Goal: Transaction & Acquisition: Purchase product/service

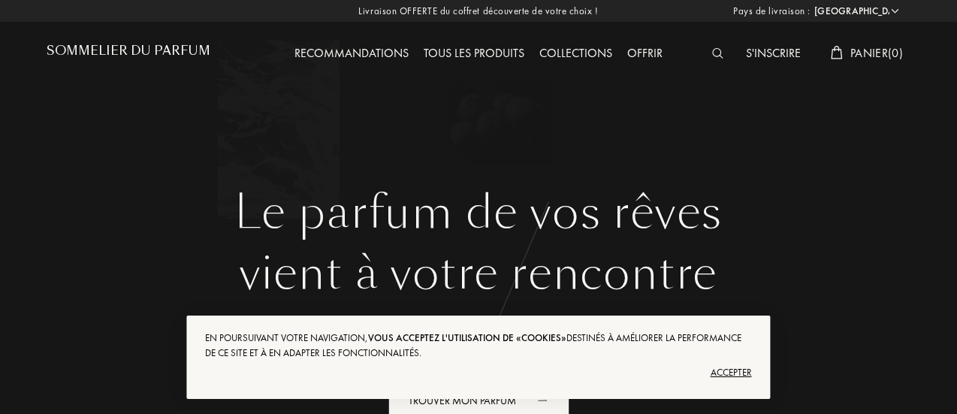
select select "FR"
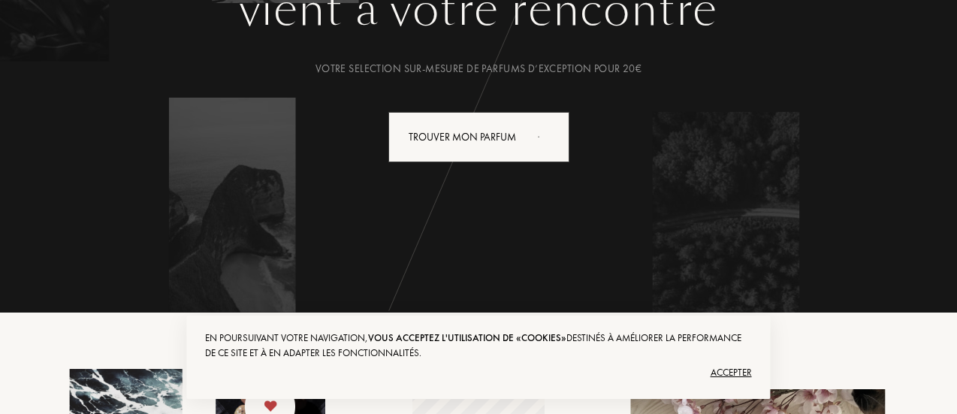
scroll to position [150, 0]
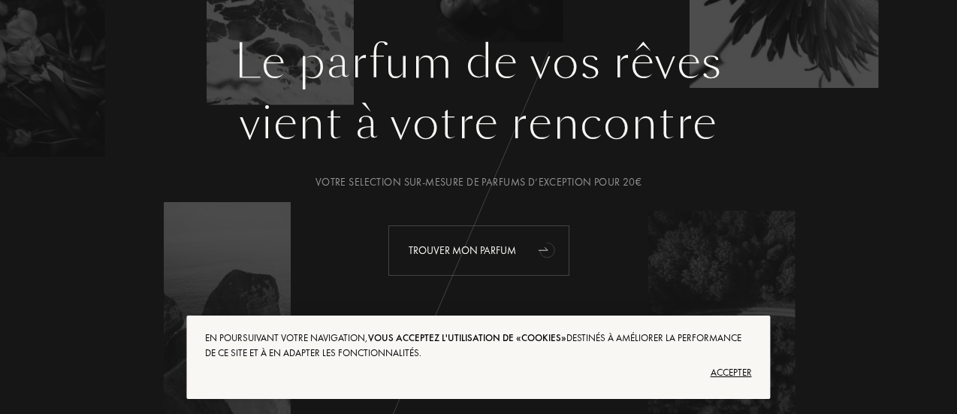
click at [485, 243] on div "Trouver mon parfum" at bounding box center [478, 250] width 181 height 50
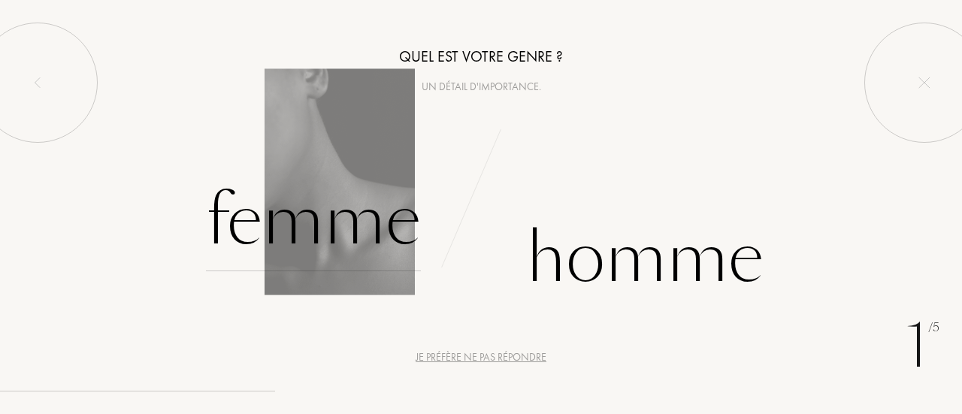
click at [321, 214] on div "Femme" at bounding box center [313, 220] width 215 height 101
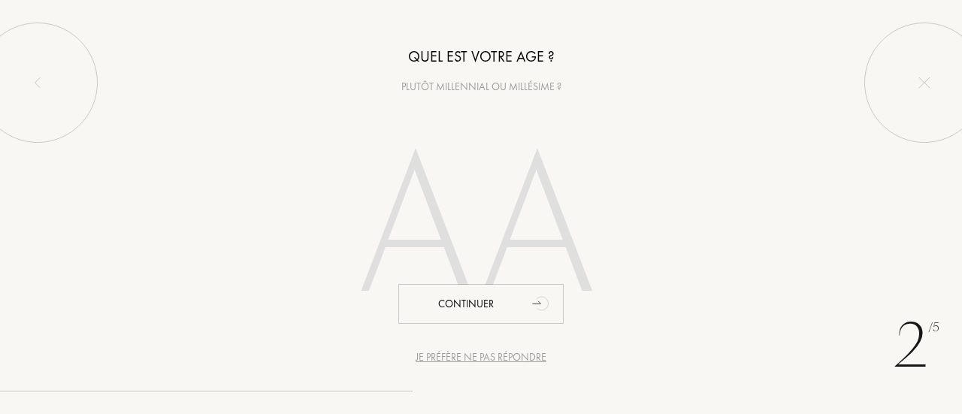
click at [439, 89] on div "Plutôt millennial ou millésime ?" at bounding box center [481, 87] width 962 height 16
click at [427, 90] on div "Plutôt millennial ou millésime ?" at bounding box center [481, 87] width 962 height 16
click at [503, 85] on div "Plutôt millennial ou millésime ?" at bounding box center [481, 87] width 962 height 16
click at [514, 244] on input "number" at bounding box center [480, 231] width 323 height 259
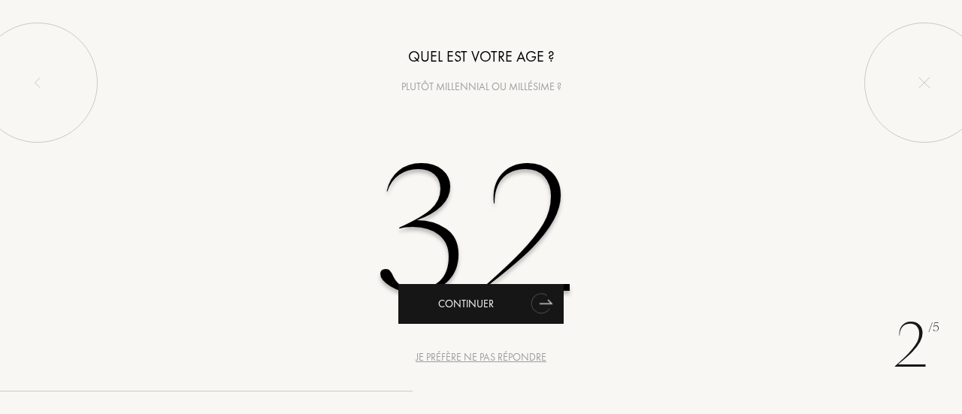
type input "32"
click at [533, 303] on icon "animation" at bounding box center [540, 304] width 20 height 22
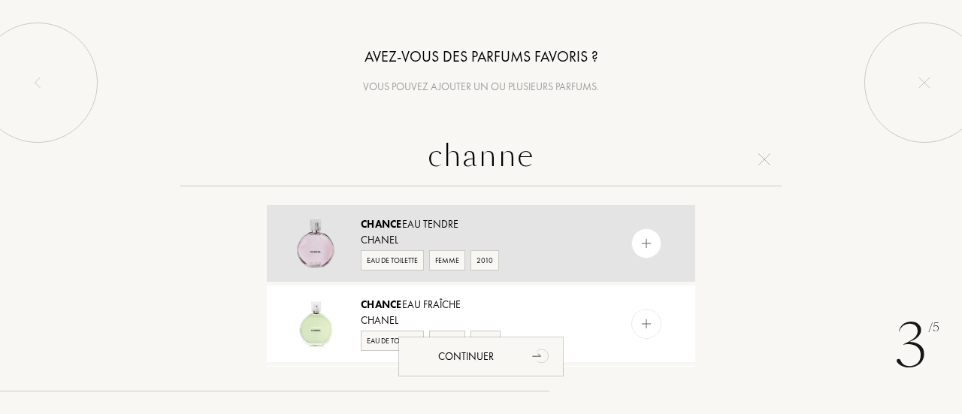
type input "channe"
click at [642, 237] on img at bounding box center [646, 244] width 14 height 14
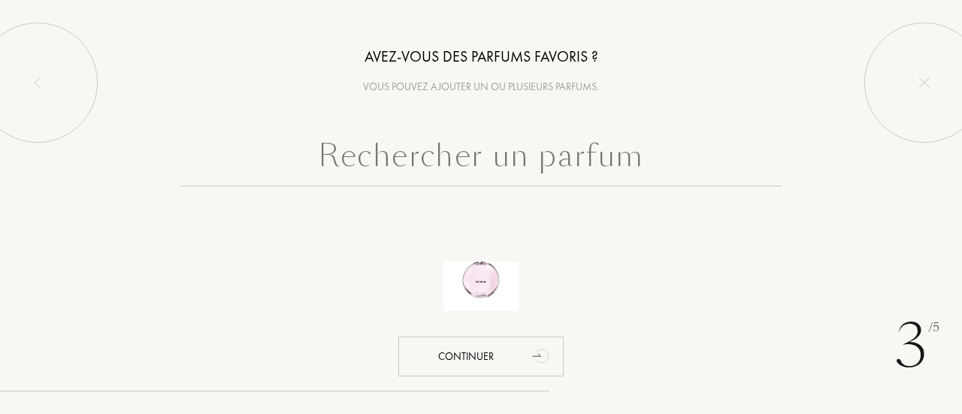
click at [545, 154] on input "text" at bounding box center [480, 159] width 601 height 54
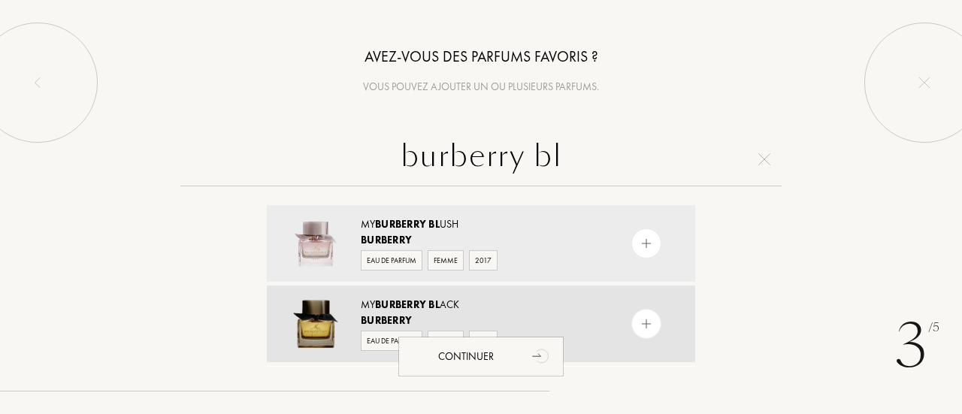
type input "burberry bl"
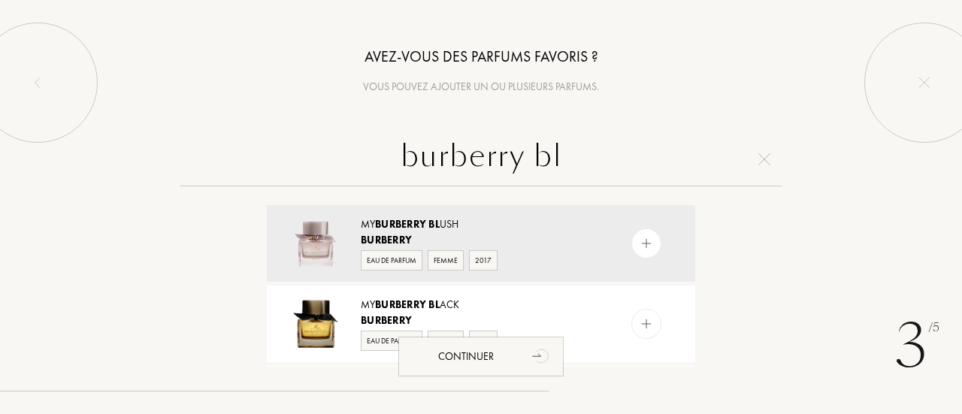
drag, startPoint x: 385, startPoint y: 301, endPoint x: 370, endPoint y: 313, distance: 19.4
click at [377, 310] on div "My Burberry Bl ack" at bounding box center [480, 305] width 239 height 16
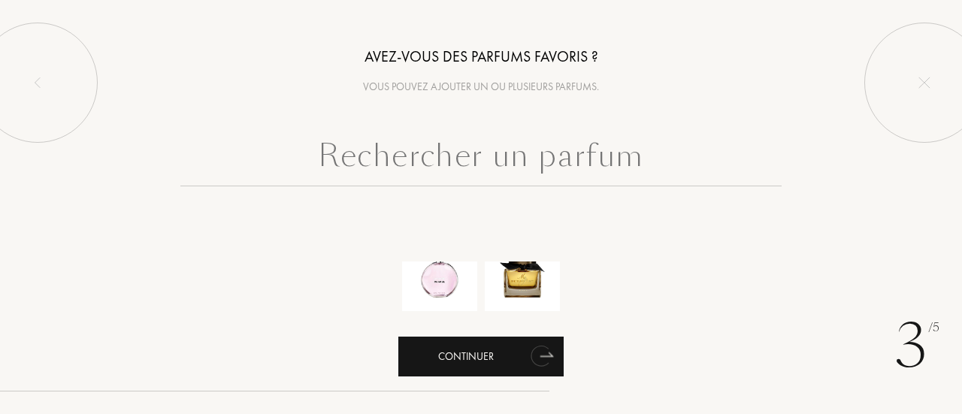
click at [508, 358] on div "Continuer" at bounding box center [480, 357] width 165 height 40
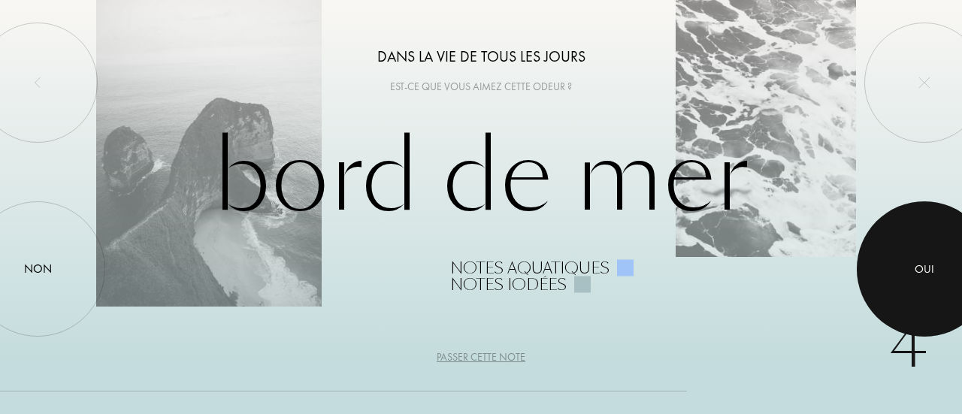
click at [938, 266] on div at bounding box center [923, 268] width 135 height 135
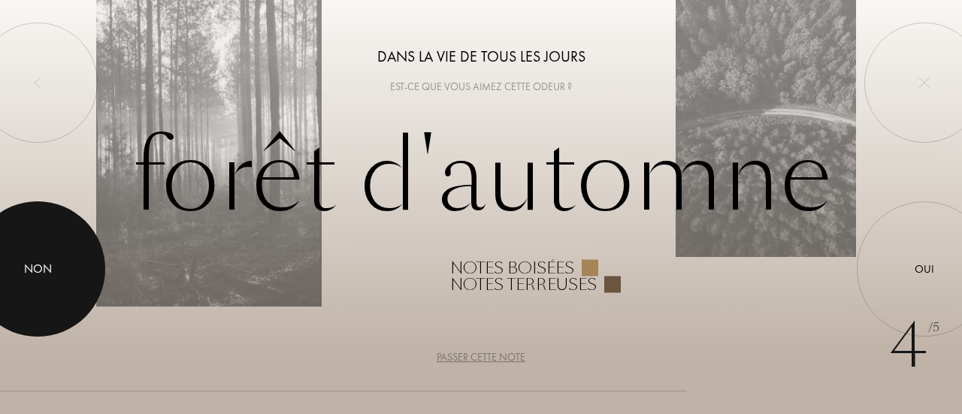
click at [32, 287] on div at bounding box center [37, 268] width 135 height 135
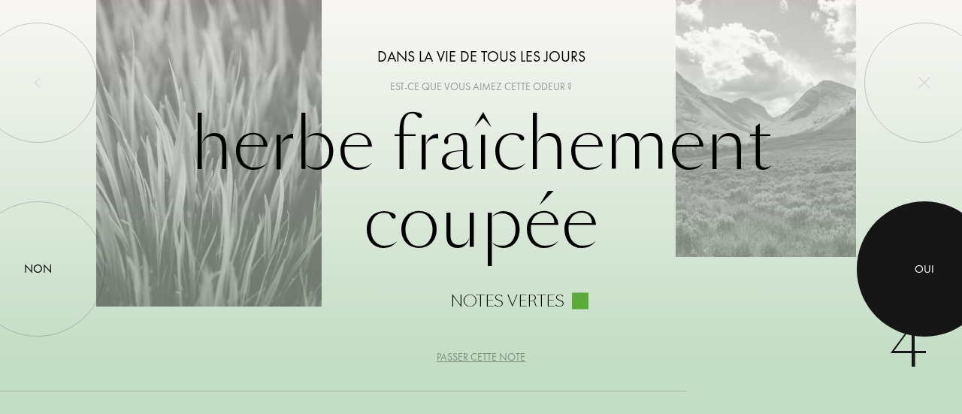
click at [898, 267] on div at bounding box center [923, 268] width 135 height 135
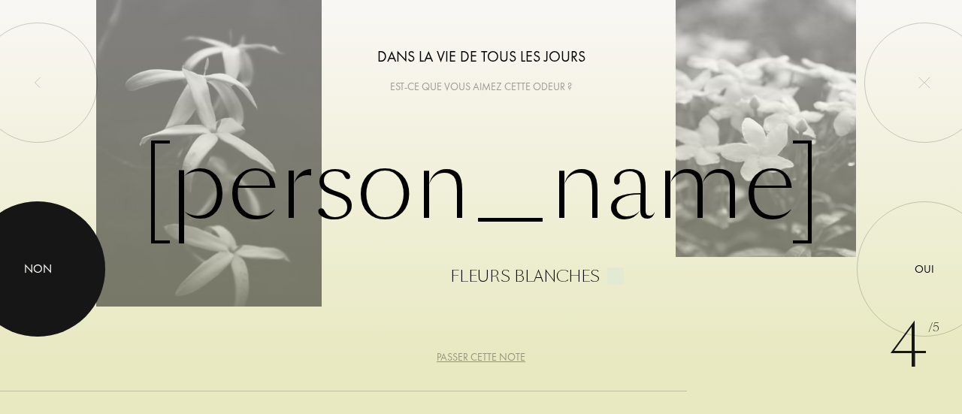
click at [32, 247] on div at bounding box center [37, 268] width 135 height 135
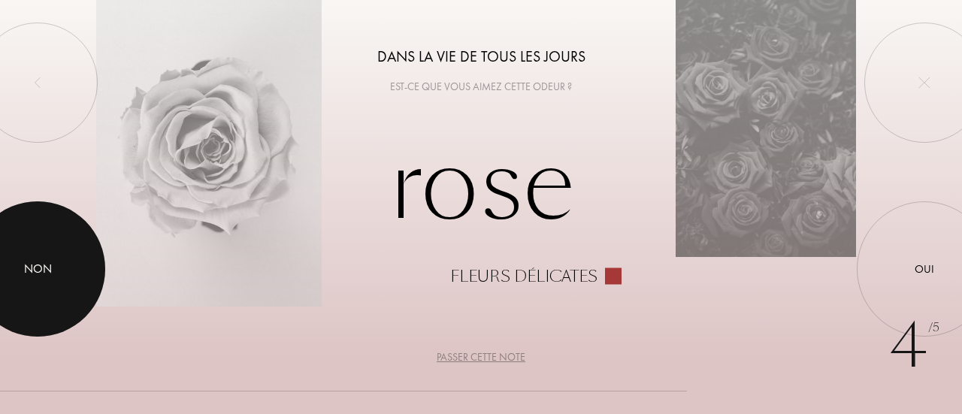
click at [63, 261] on div at bounding box center [37, 268] width 135 height 135
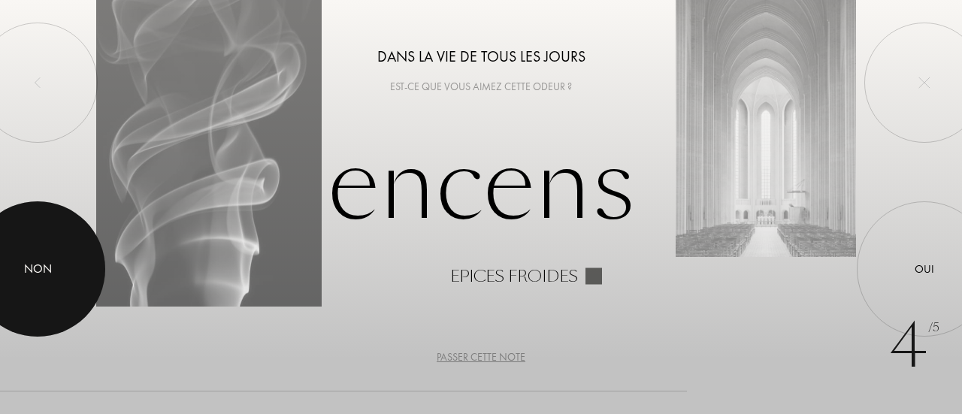
click at [54, 259] on div at bounding box center [37, 268] width 135 height 135
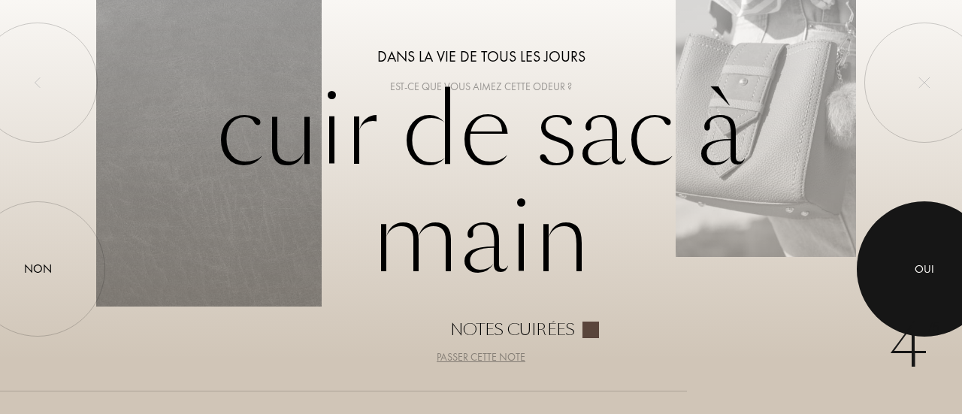
click at [947, 267] on div at bounding box center [923, 268] width 135 height 135
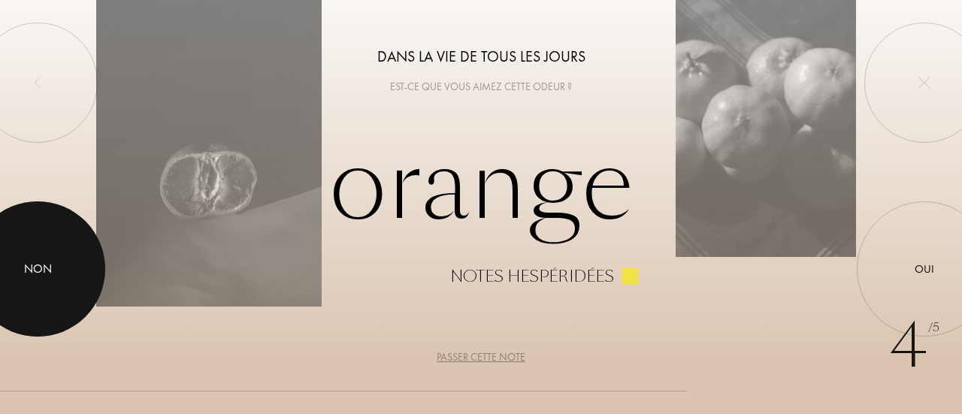
click at [53, 286] on div at bounding box center [37, 268] width 135 height 135
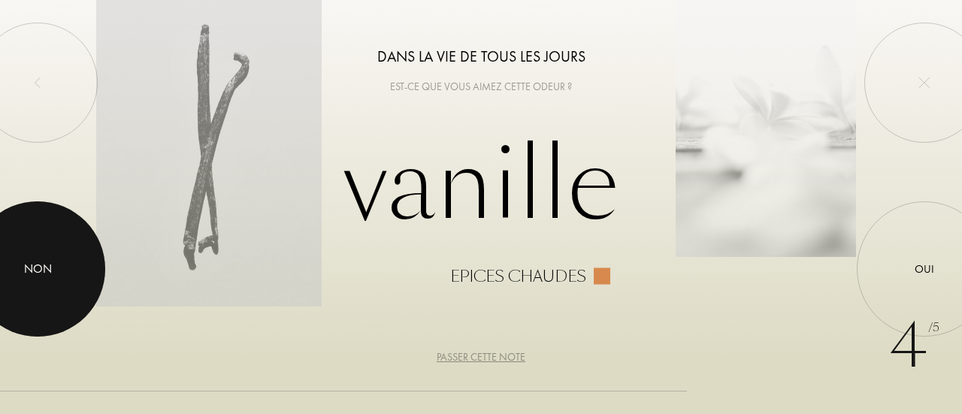
click at [50, 286] on div at bounding box center [37, 268] width 135 height 135
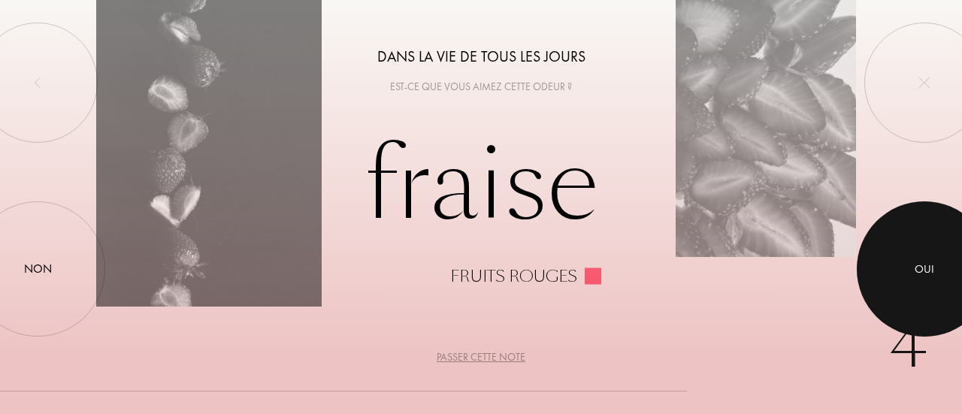
click at [942, 309] on div at bounding box center [923, 268] width 135 height 135
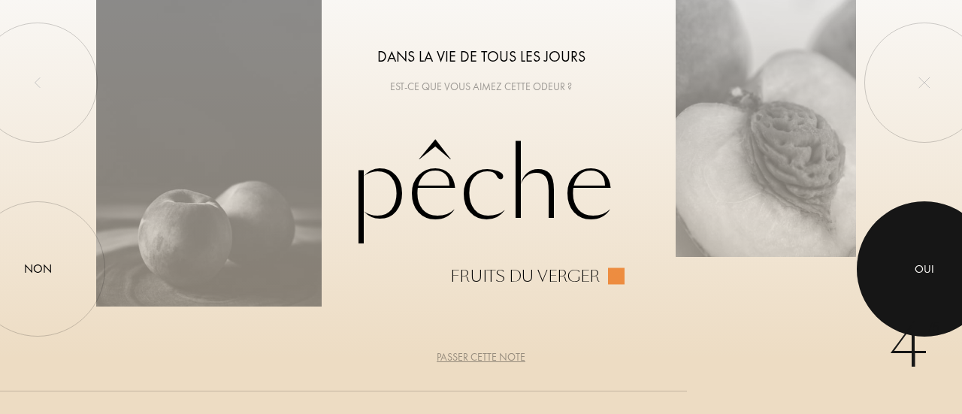
click at [944, 267] on div at bounding box center [923, 268] width 135 height 135
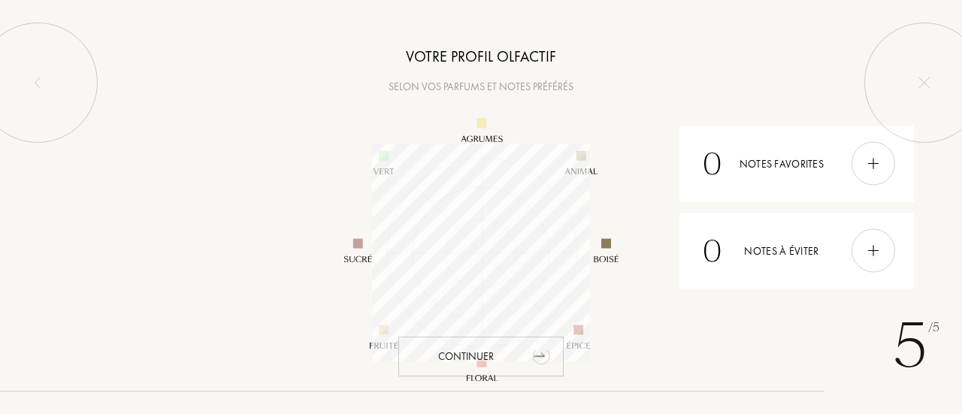
scroll to position [218, 218]
click at [530, 354] on icon "animation" at bounding box center [542, 355] width 30 height 30
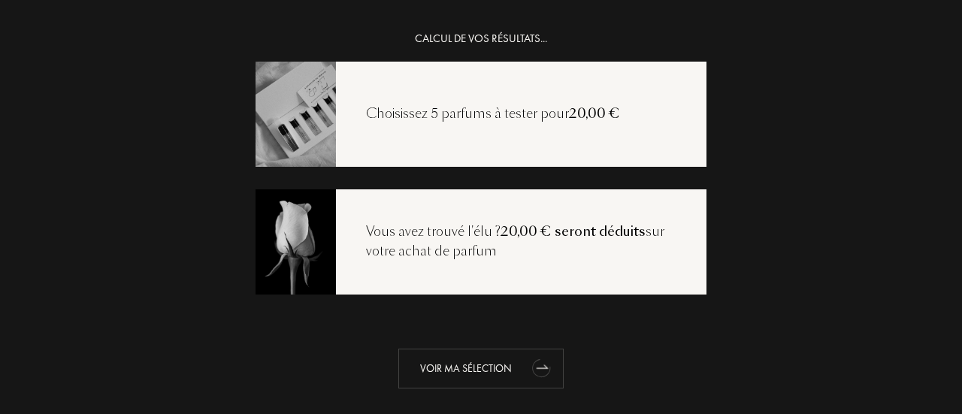
click at [516, 365] on div "Voir ma sélection" at bounding box center [480, 369] width 165 height 40
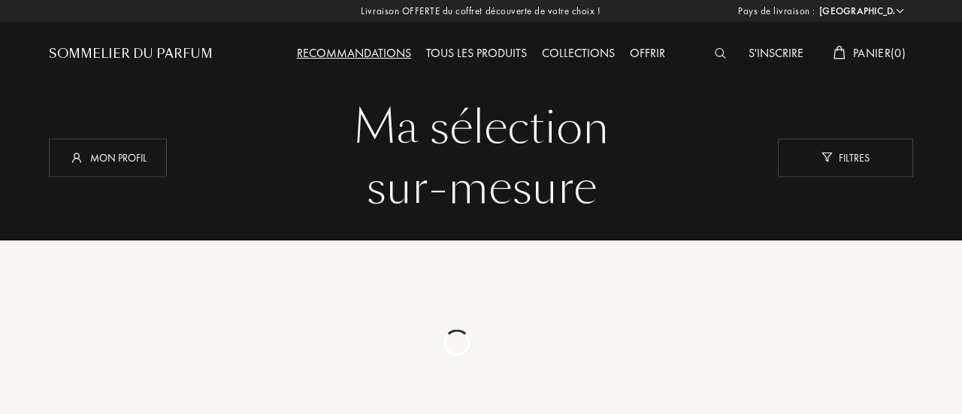
select select "FR"
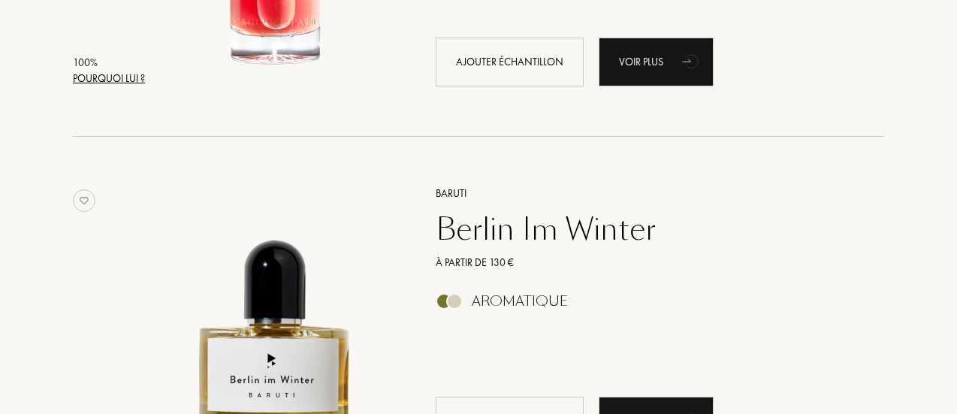
scroll to position [601, 0]
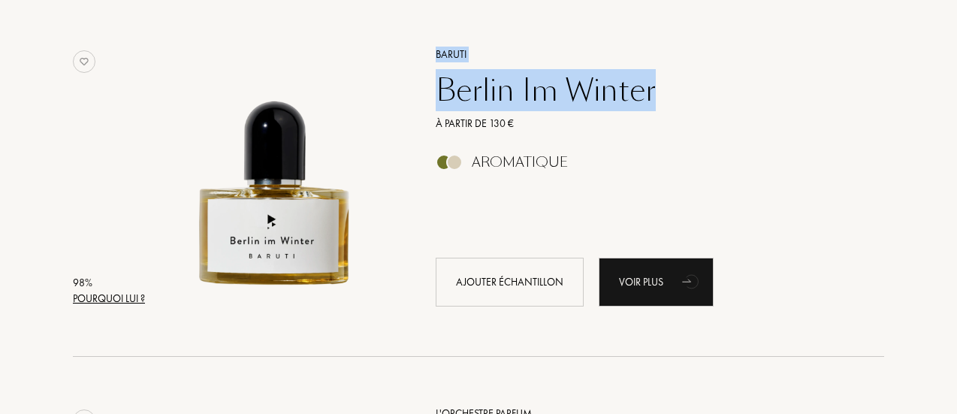
drag, startPoint x: 420, startPoint y: 46, endPoint x: 697, endPoint y: 98, distance: 282.0
click at [697, 98] on div "Baruti Berlin Im Winter À partir de 130 € Aromatique Ajouter échantillon Voir p…" at bounding box center [643, 175] width 461 height 295
copy div "Baruti Berlin Im Winter"
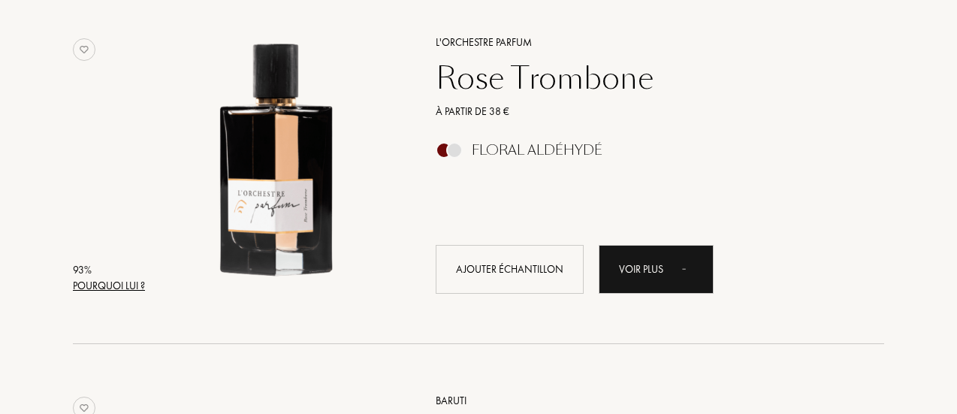
scroll to position [965, 0]
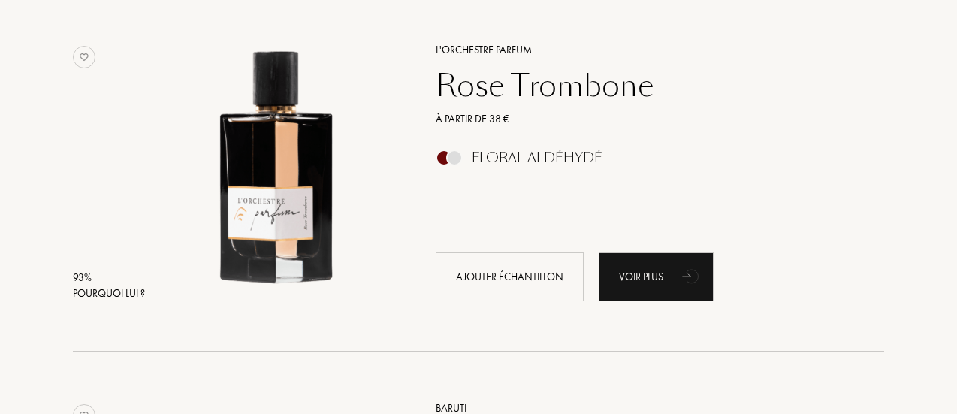
click at [772, 122] on div "À partir de 38 €" at bounding box center [643, 119] width 438 height 16
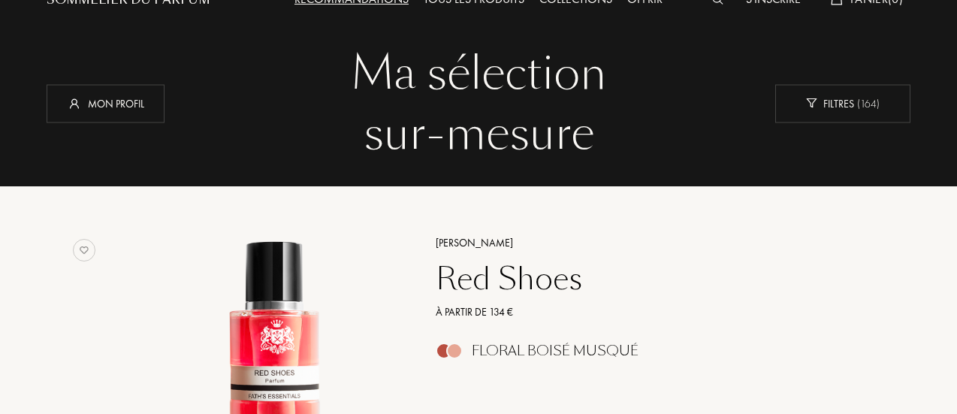
scroll to position [0, 0]
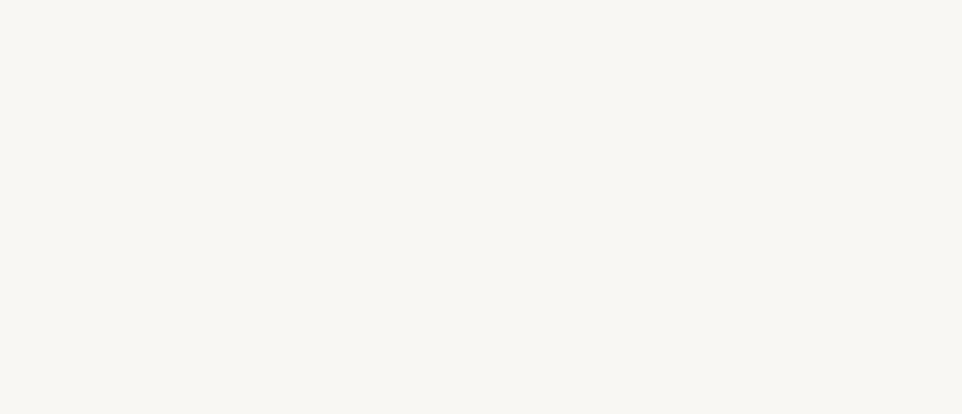
select select "FR"
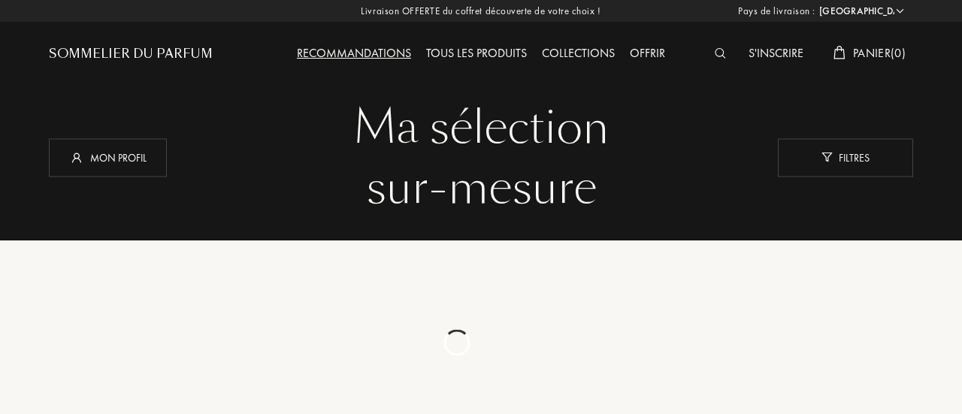
select select "FR"
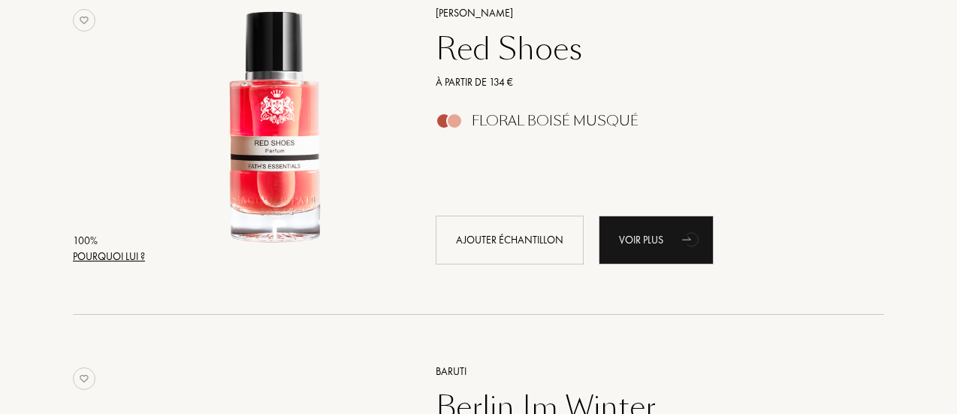
scroll to position [376, 0]
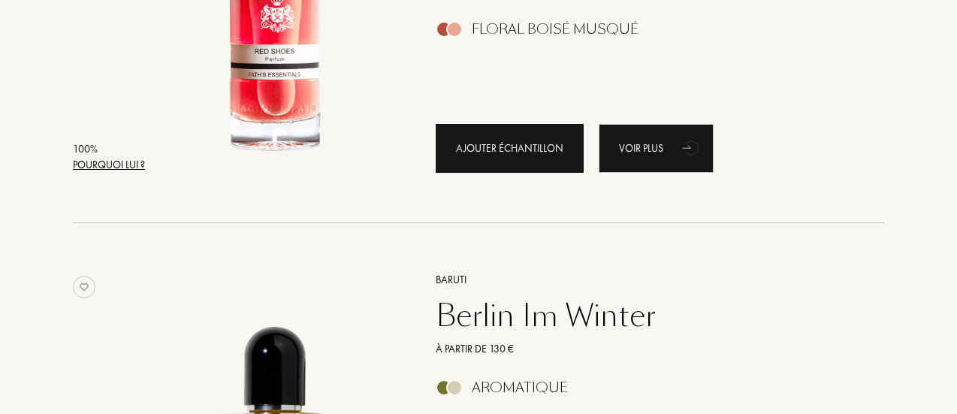
click at [497, 165] on div "Ajouter échantillon" at bounding box center [510, 148] width 148 height 49
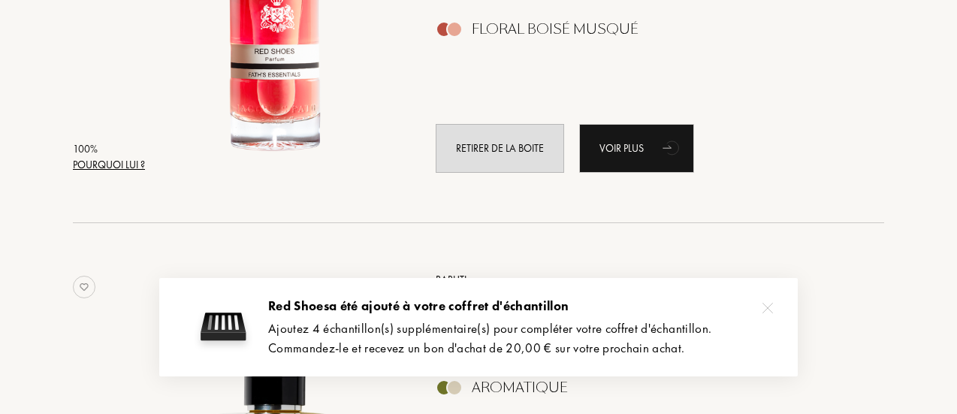
click at [766, 310] on img at bounding box center [768, 308] width 11 height 11
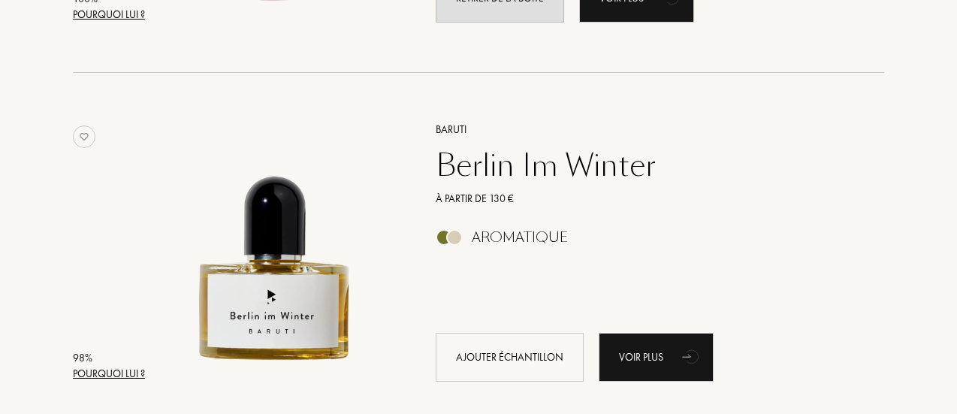
scroll to position [676, 0]
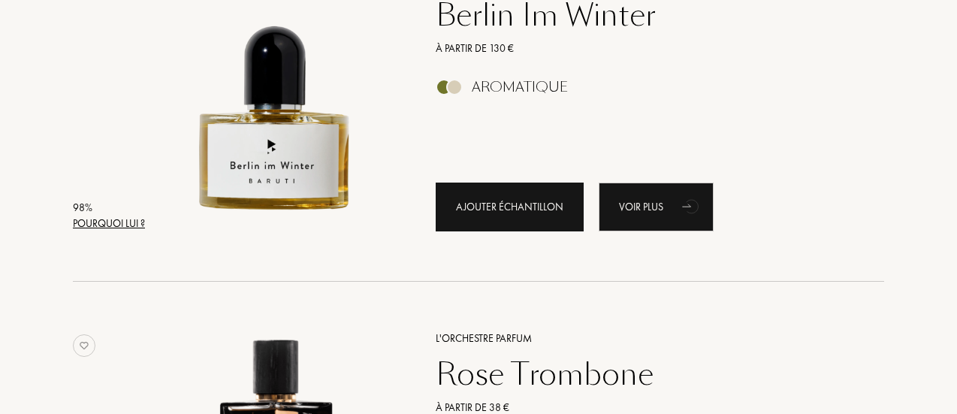
click at [483, 216] on div "Ajouter échantillon" at bounding box center [510, 207] width 148 height 49
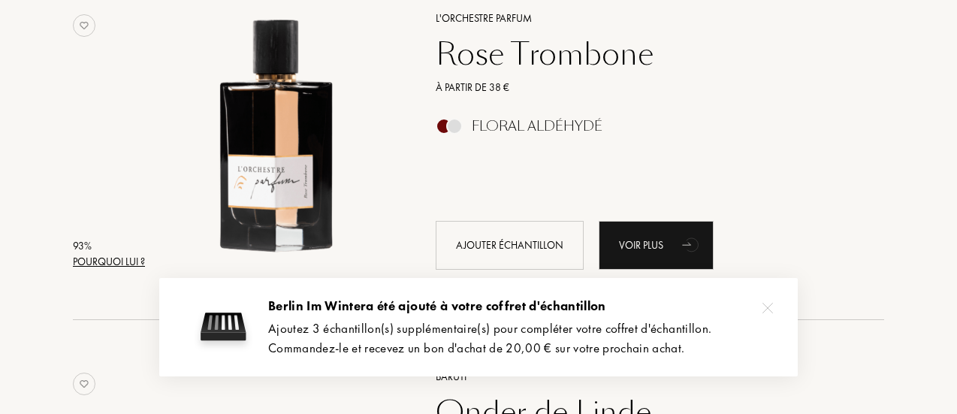
scroll to position [1127, 0]
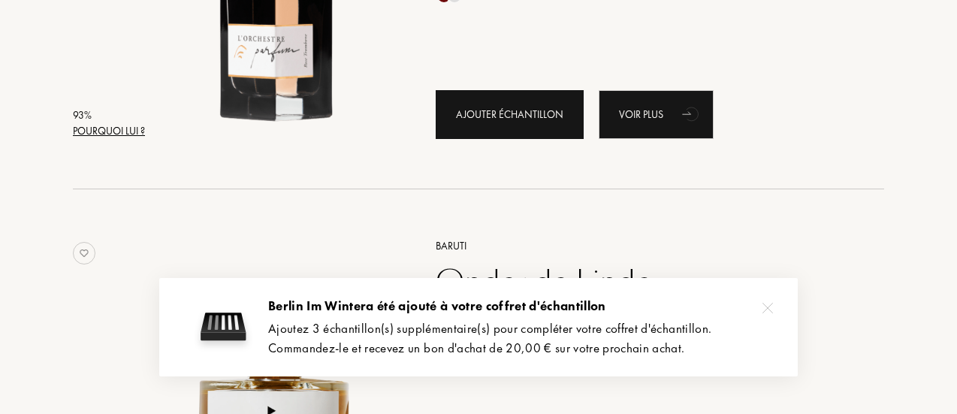
click at [493, 131] on div "Ajouter échantillon" at bounding box center [510, 114] width 148 height 49
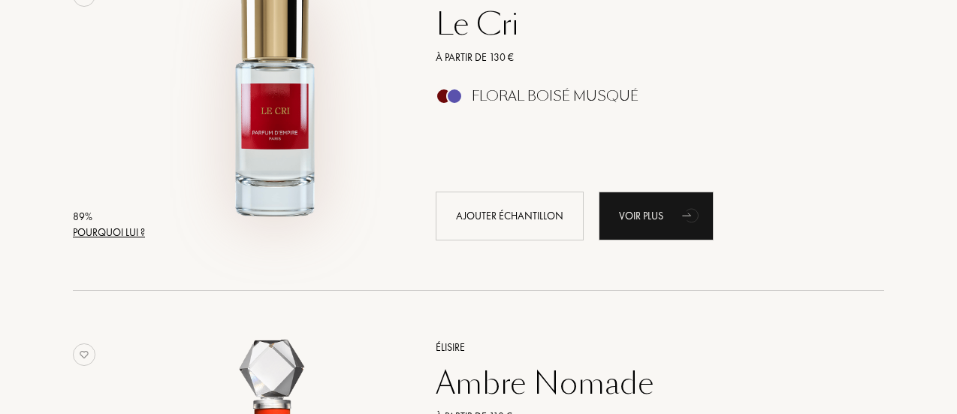
scroll to position [2028, 0]
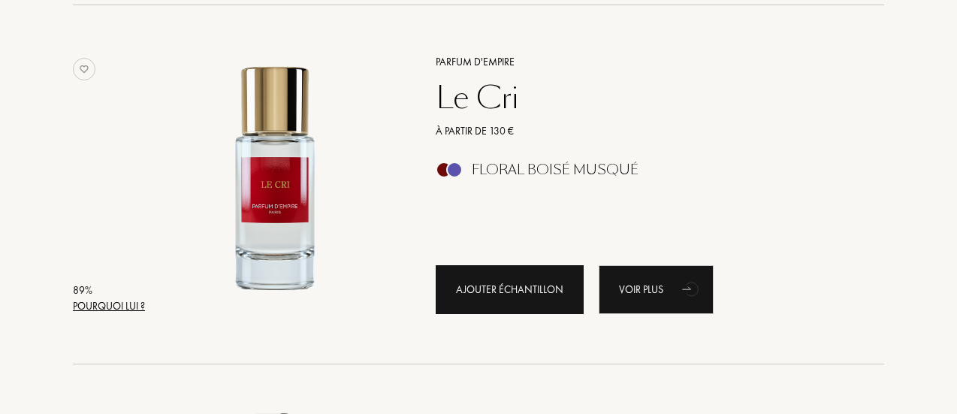
click at [518, 275] on div "Ajouter échantillon" at bounding box center [510, 289] width 148 height 49
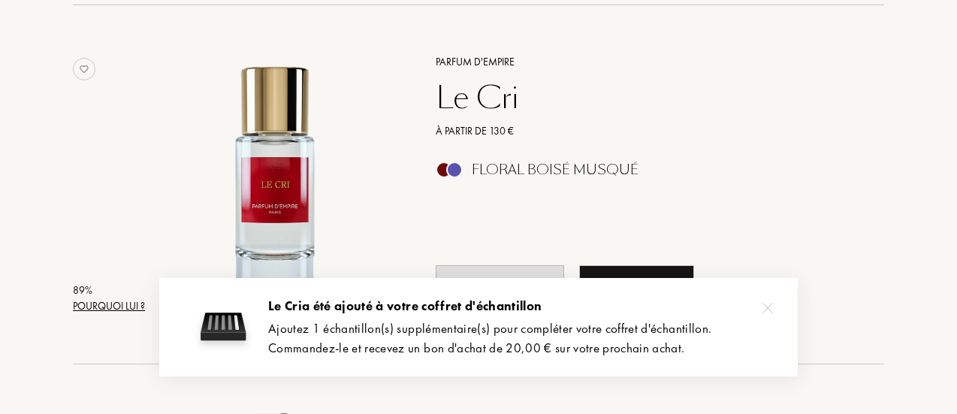
click at [765, 309] on img at bounding box center [768, 308] width 11 height 11
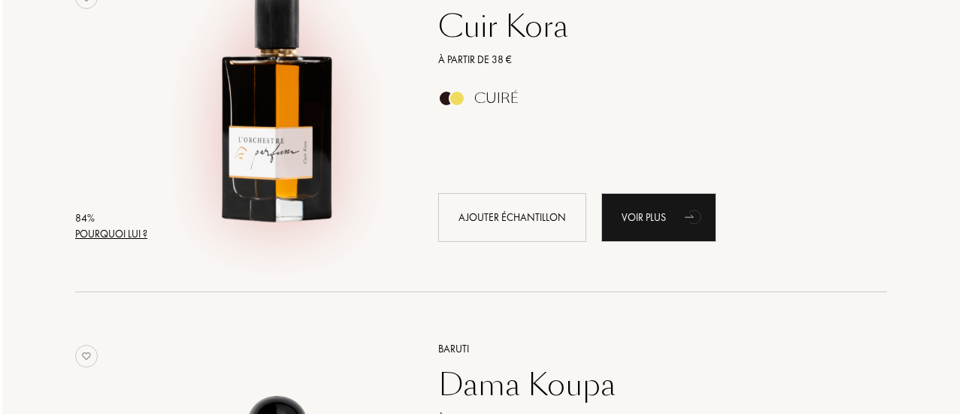
scroll to position [3230, 0]
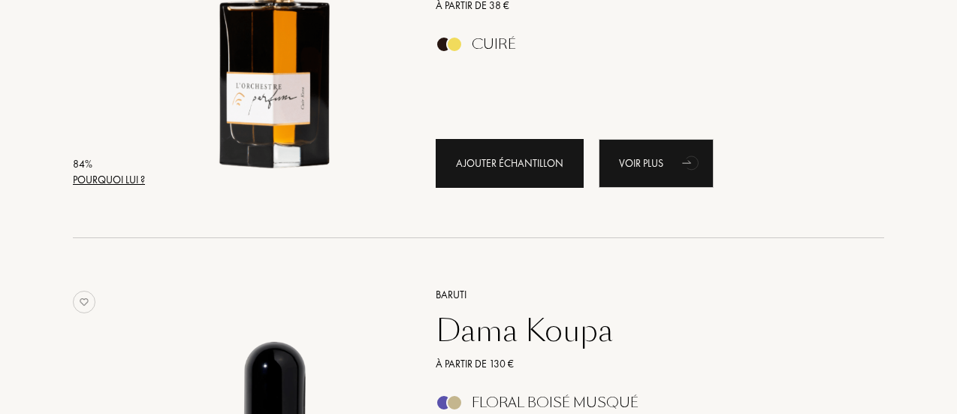
click at [509, 175] on div "Ajouter échantillon" at bounding box center [510, 163] width 148 height 49
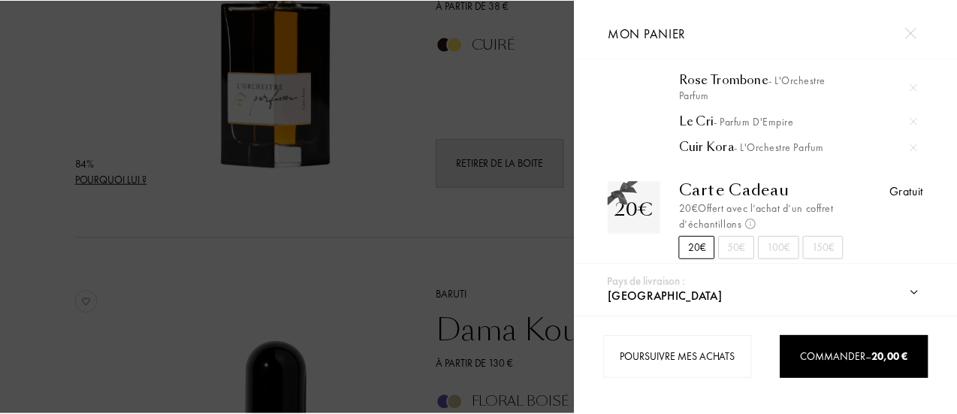
scroll to position [172, 0]
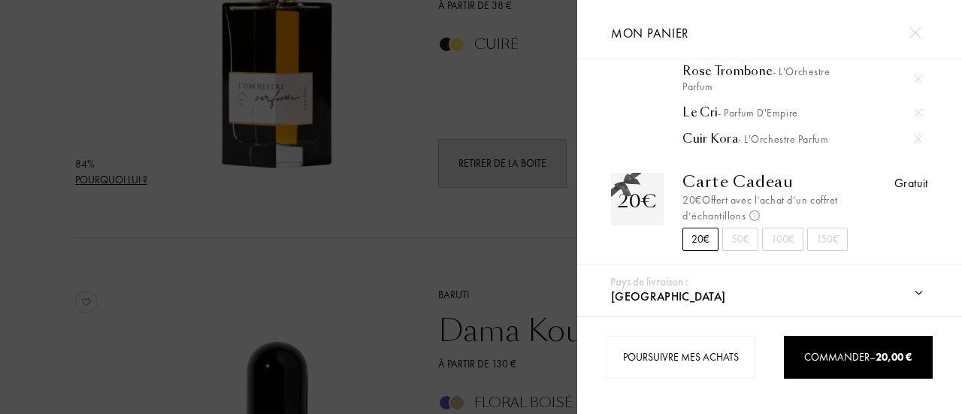
click at [736, 228] on div "50€" at bounding box center [740, 239] width 36 height 23
click at [697, 228] on div "20€" at bounding box center [700, 239] width 36 height 23
click at [920, 31] on div at bounding box center [914, 33] width 26 height 26
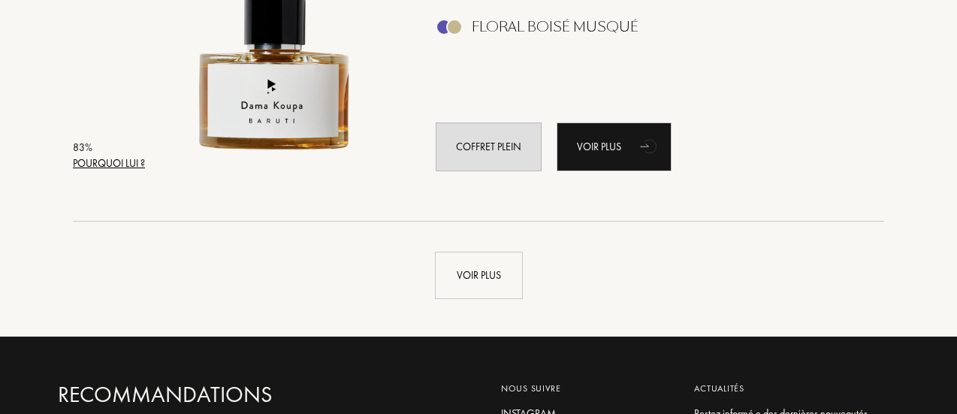
scroll to position [3606, 0]
click at [491, 282] on div "Voir plus" at bounding box center [479, 275] width 88 height 47
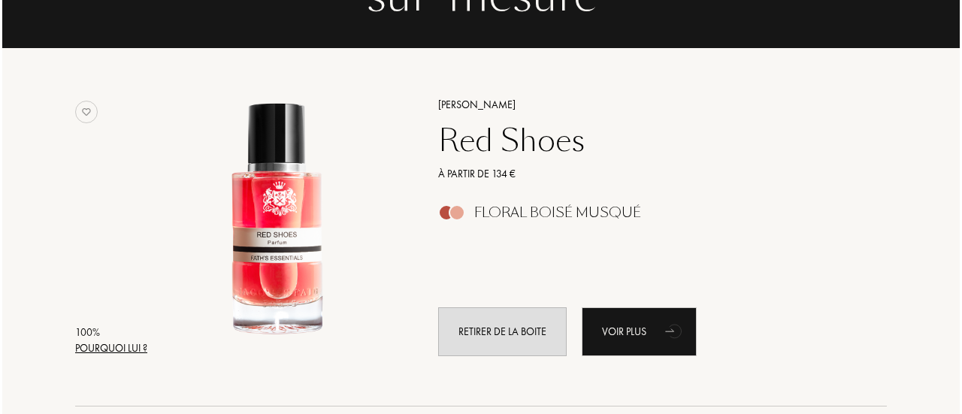
scroll to position [0, 0]
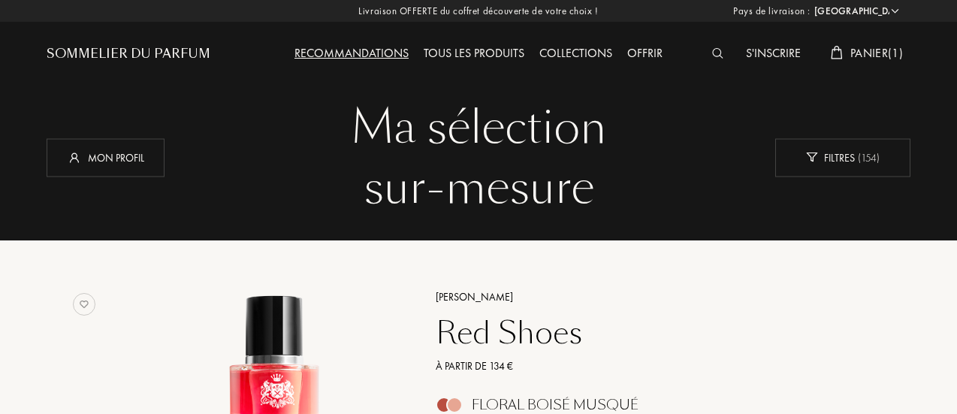
click at [868, 42] on div "S'inscrire Panier ( 1 )" at bounding box center [803, 41] width 216 height 83
click at [860, 47] on span "Panier ( 1 )" at bounding box center [876, 53] width 53 height 16
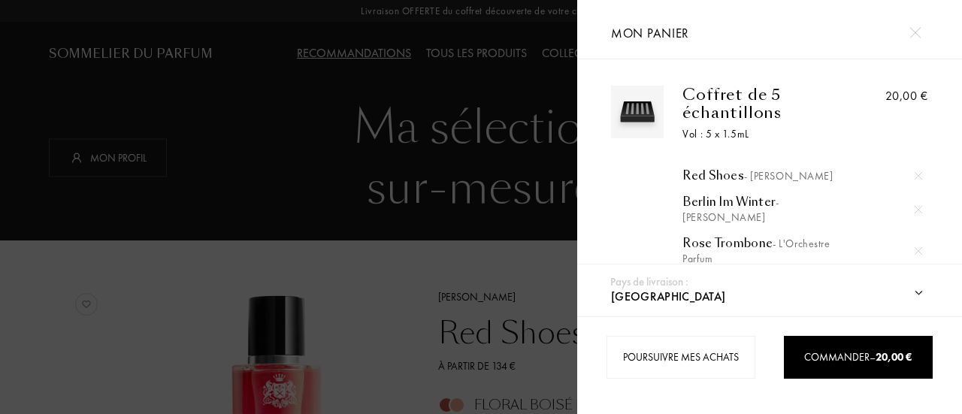
click at [908, 36] on div at bounding box center [914, 33] width 26 height 26
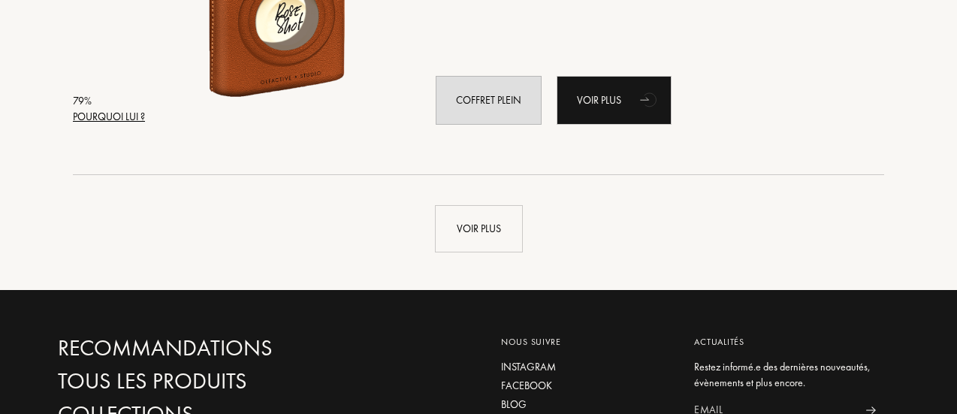
scroll to position [7214, 0]
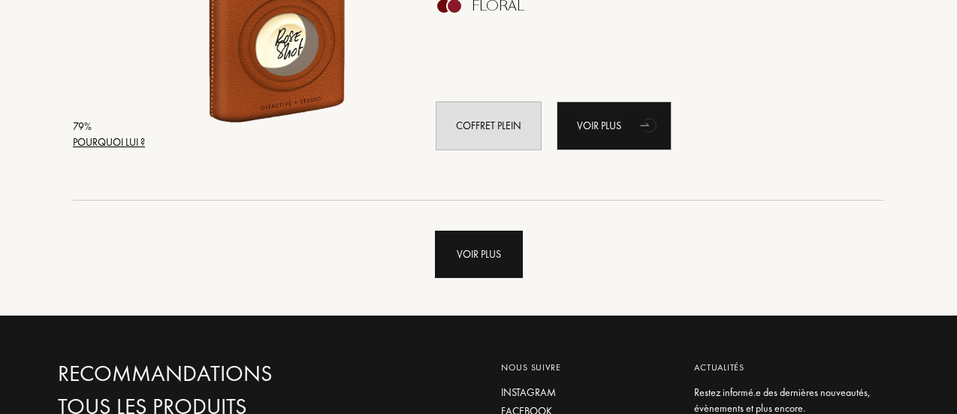
click at [475, 249] on div "Voir plus" at bounding box center [479, 254] width 88 height 47
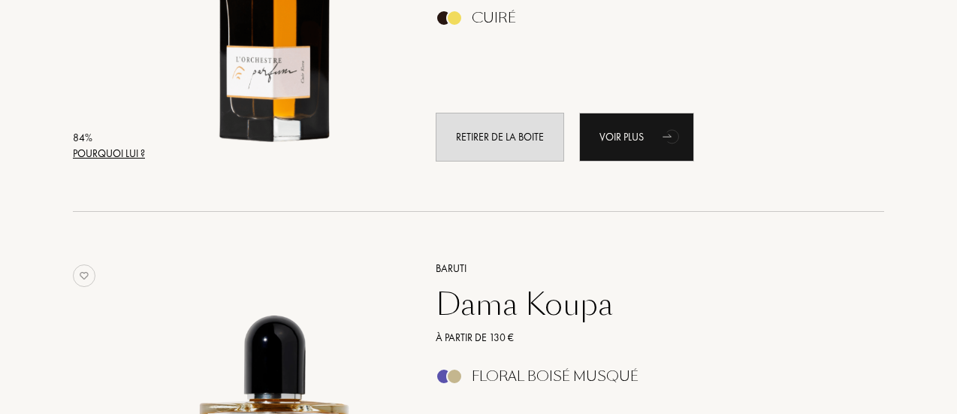
scroll to position [3205, 0]
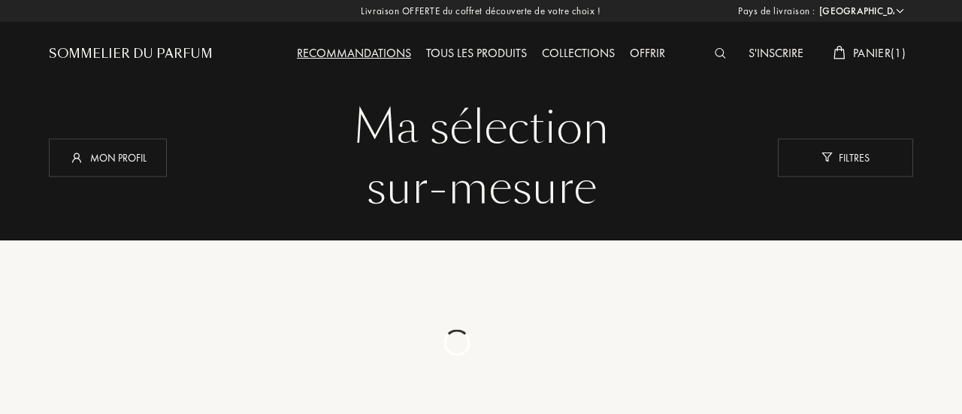
select select "FR"
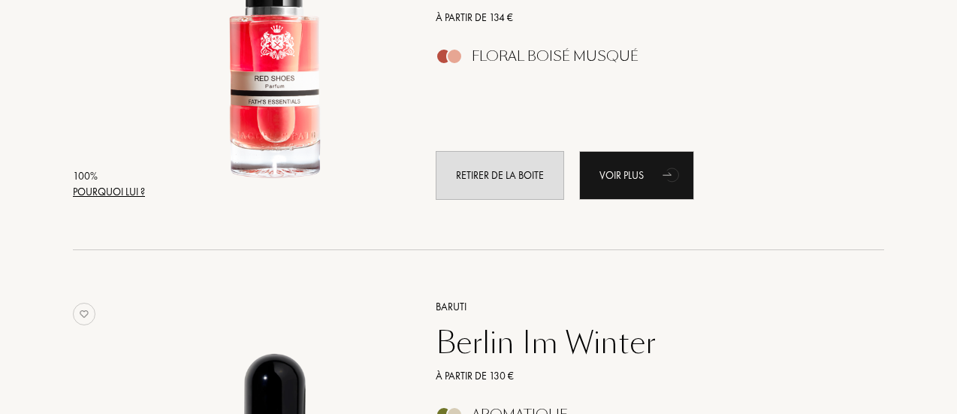
scroll to position [48, 0]
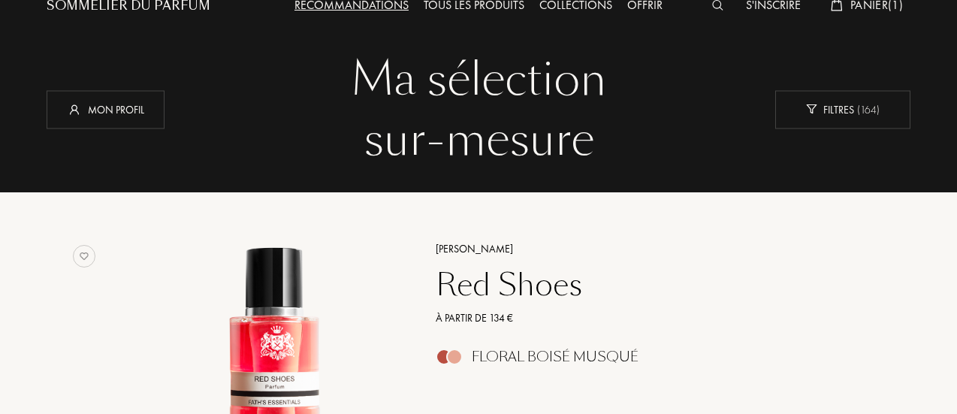
click at [287, 106] on div "Ma sélection" at bounding box center [478, 80] width 841 height 60
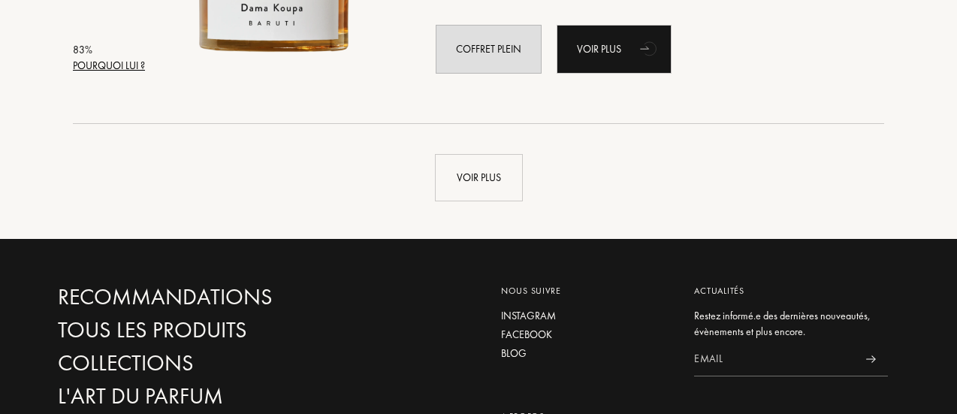
scroll to position [3671, 0]
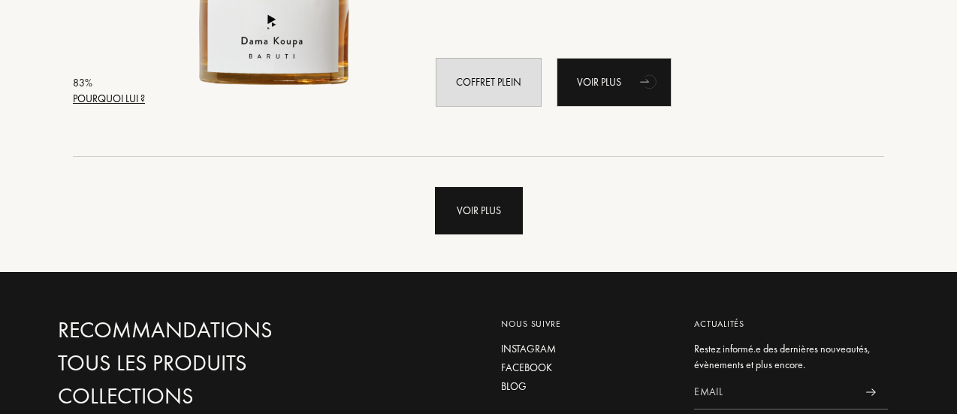
click at [482, 220] on div "Voir plus" at bounding box center [479, 210] width 88 height 47
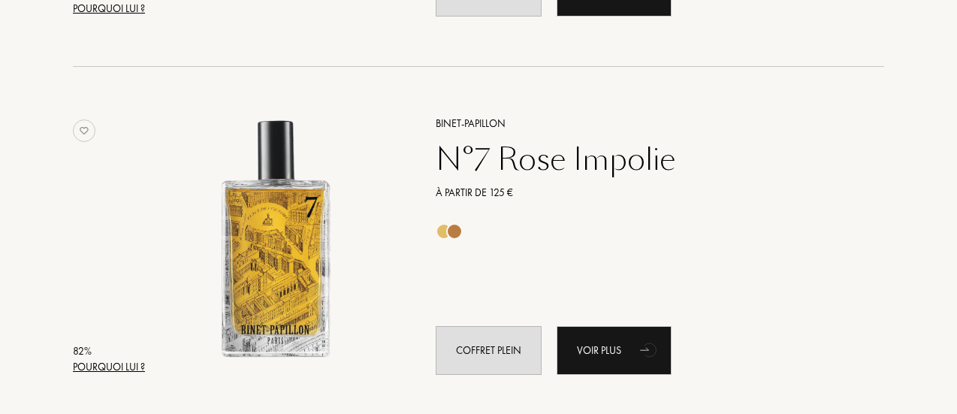
scroll to position [3773, 0]
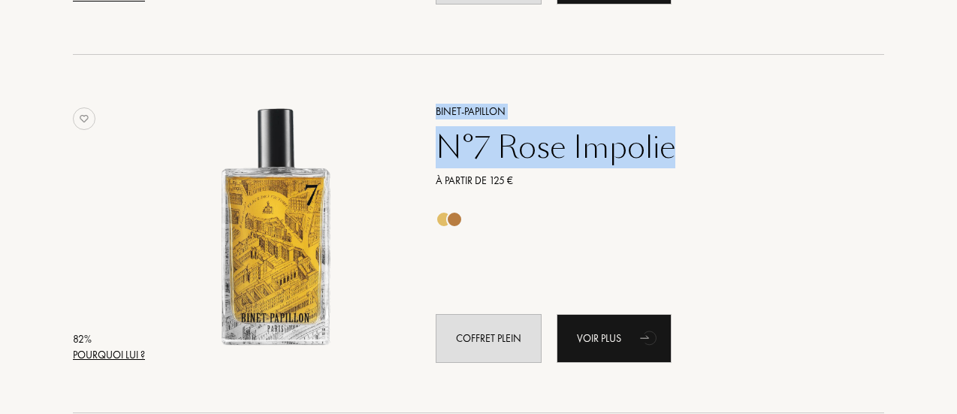
drag, startPoint x: 423, startPoint y: 101, endPoint x: 694, endPoint y: 148, distance: 275.2
click at [694, 148] on div "Binet-Papillon N°7 Rose Impolie À partir de 125 € Coffret plein Voir plus" at bounding box center [643, 232] width 461 height 295
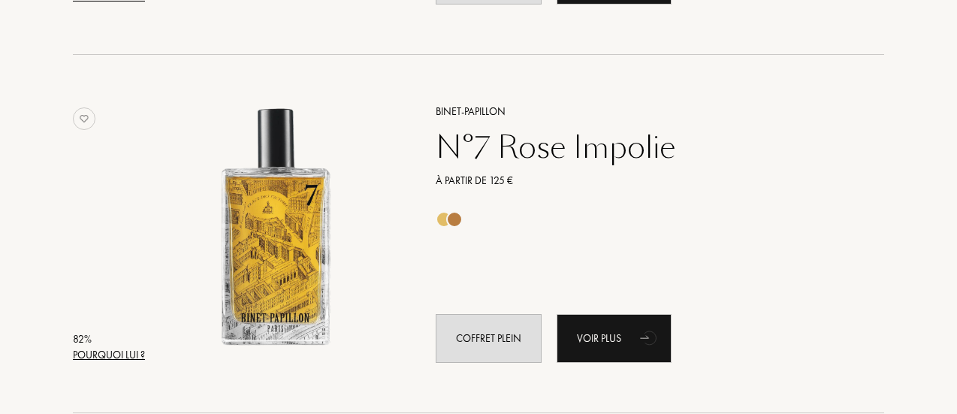
click at [846, 209] on div "Binet-Papillon N°7 Rose Impolie À partir de 125 € Coffret plein Voir plus" at bounding box center [643, 232] width 461 height 295
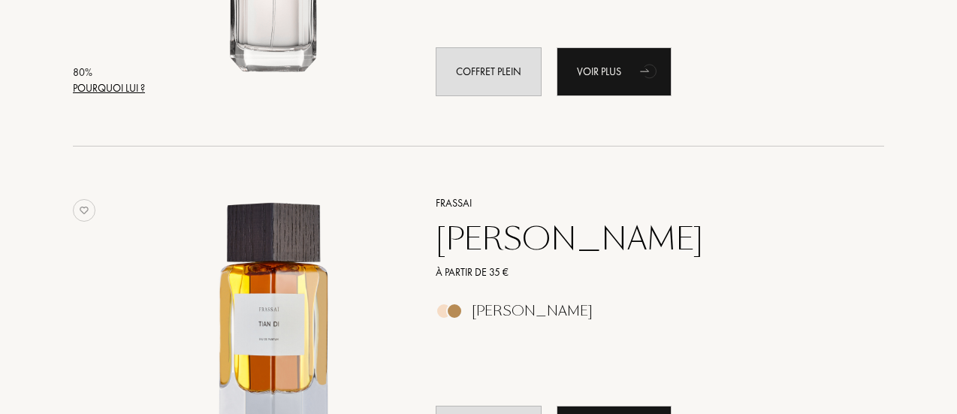
scroll to position [5113, 0]
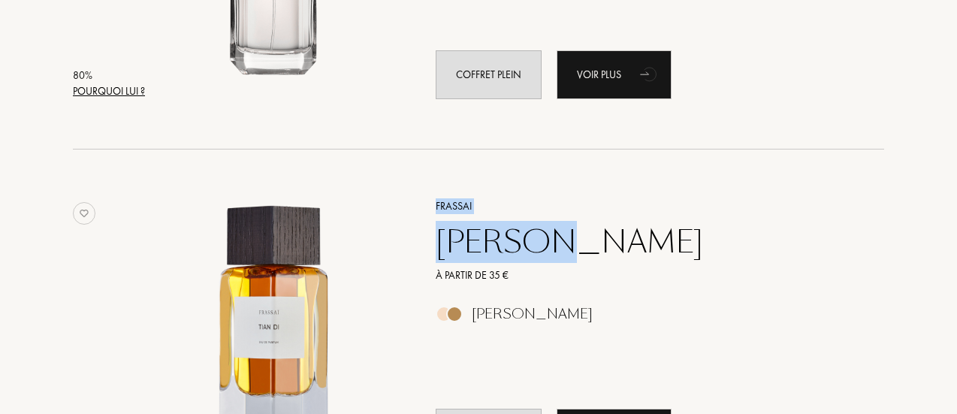
drag, startPoint x: 424, startPoint y: 175, endPoint x: 568, endPoint y: 252, distance: 163.3
click at [568, 252] on div "79 % Pourquoi lui ? Frassai Tian Di À partir de 35 € Ambré Boisé Coffret plein …" at bounding box center [479, 328] width 864 height 359
click at [871, 151] on div "79 % Pourquoi lui ? Frassai Tian Di À partir de 35 € Ambré Boisé Coffret plein …" at bounding box center [479, 328] width 864 height 359
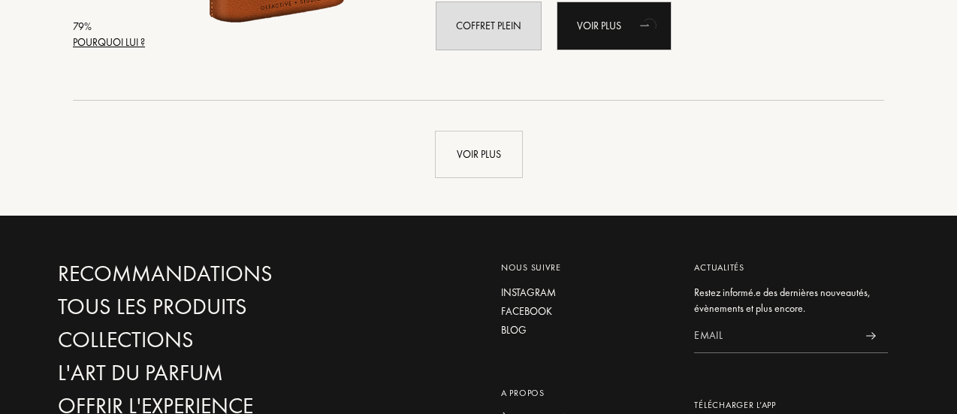
scroll to position [7320, 0]
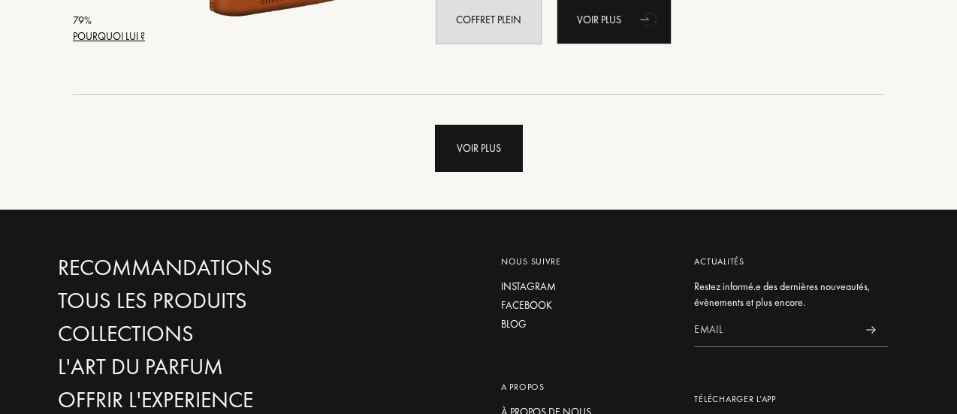
click at [503, 155] on div "Voir plus" at bounding box center [479, 148] width 88 height 47
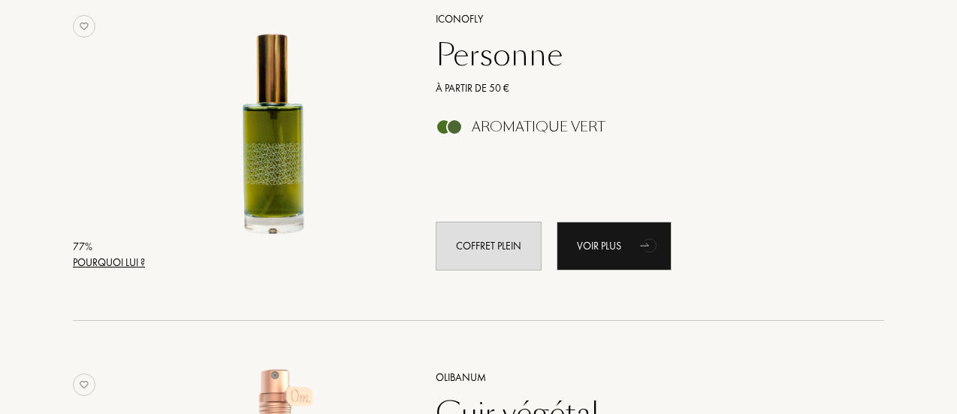
scroll to position [9016, 0]
